Goal: Check status: Check status

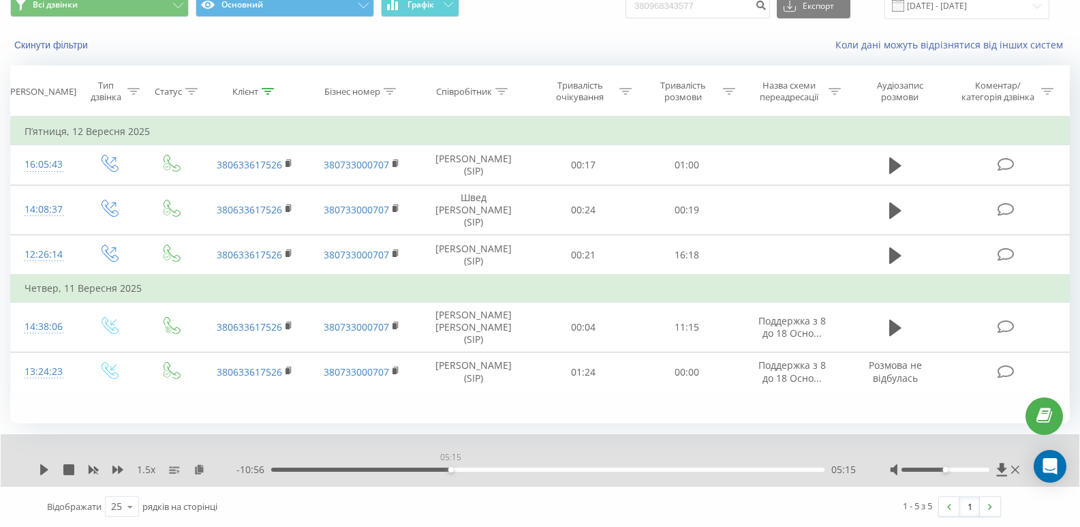
click at [448, 471] on div "05:15" at bounding box center [547, 470] width 553 height 4
click at [48, 471] on icon at bounding box center [44, 469] width 11 height 11
click at [457, 469] on div "05:26" at bounding box center [547, 470] width 553 height 4
click at [478, 470] on div "06:00" at bounding box center [476, 469] width 5 height 5
click at [483, 469] on div "06:05" at bounding box center [547, 470] width 553 height 4
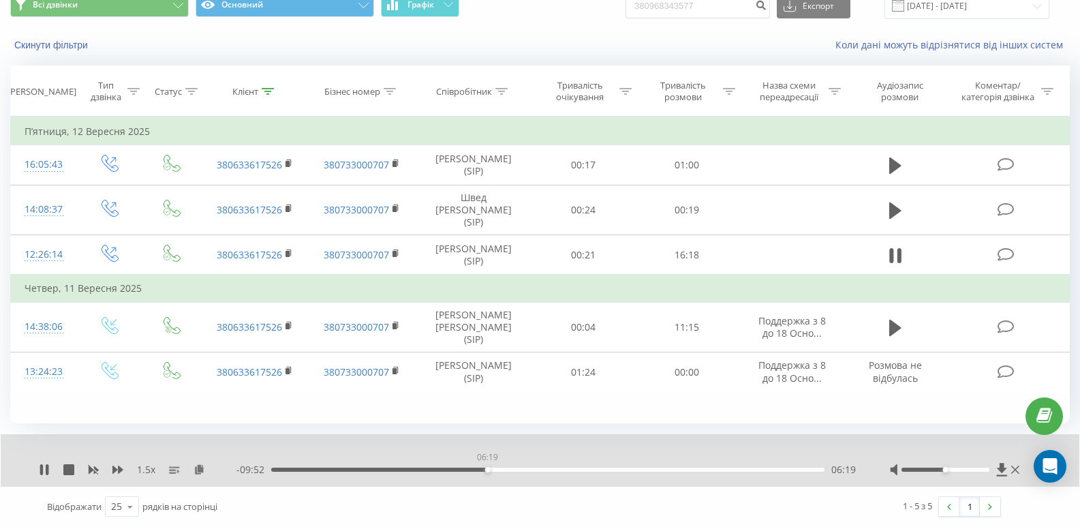
click at [487, 468] on div "06:19" at bounding box center [547, 470] width 553 height 4
click at [491, 468] on div "06:21" at bounding box center [547, 470] width 553 height 4
click at [44, 467] on icon at bounding box center [44, 469] width 11 height 11
click at [269, 91] on icon at bounding box center [268, 91] width 12 height 7
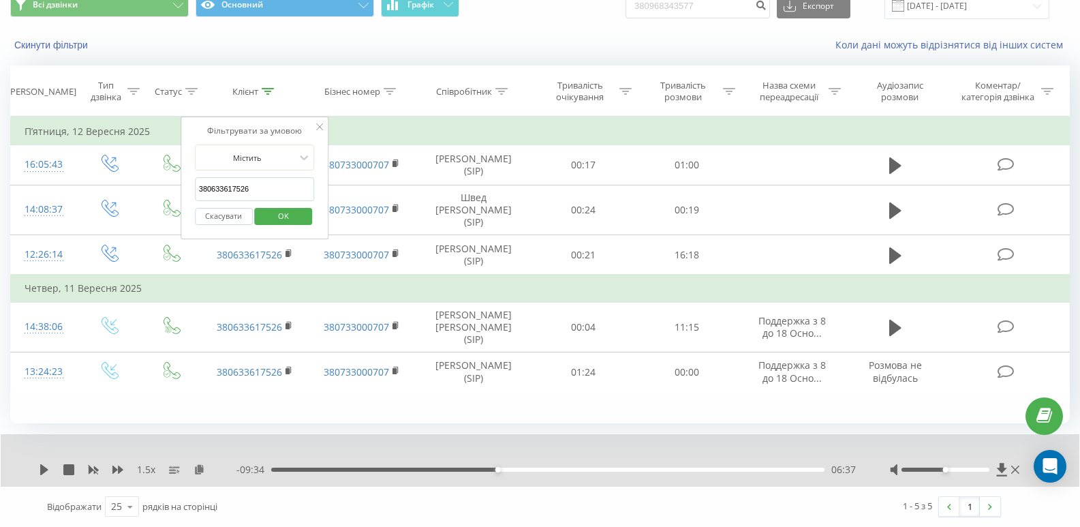
click at [274, 187] on input "380633617526" at bounding box center [255, 189] width 120 height 24
paste input "993290311"
type input "380993290311"
click at [289, 222] on span "OK" at bounding box center [283, 215] width 38 height 21
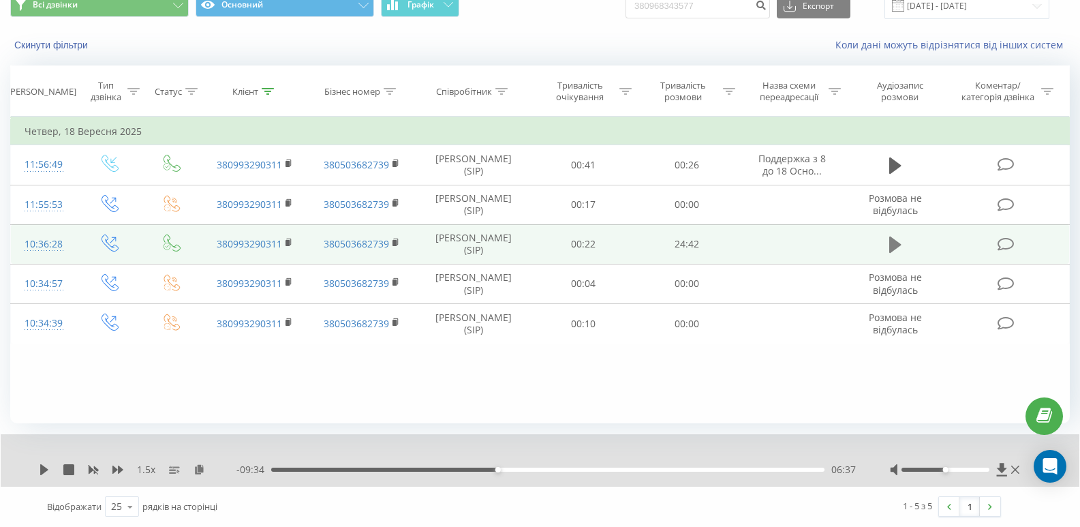
click at [898, 241] on icon at bounding box center [895, 244] width 12 height 19
click at [200, 465] on icon at bounding box center [200, 469] width 12 height 10
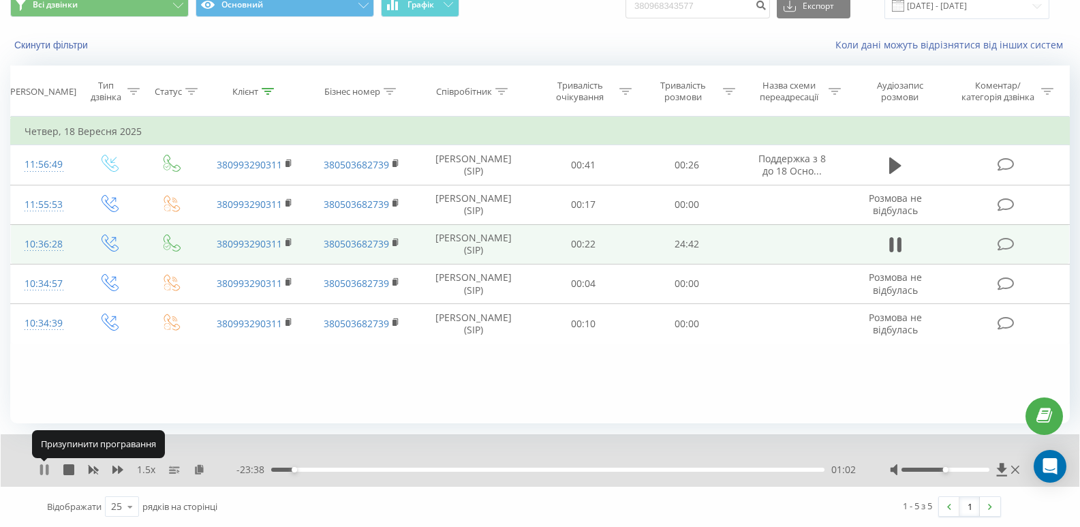
click at [40, 467] on icon at bounding box center [44, 469] width 11 height 11
